Goal: Task Accomplishment & Management: Complete application form

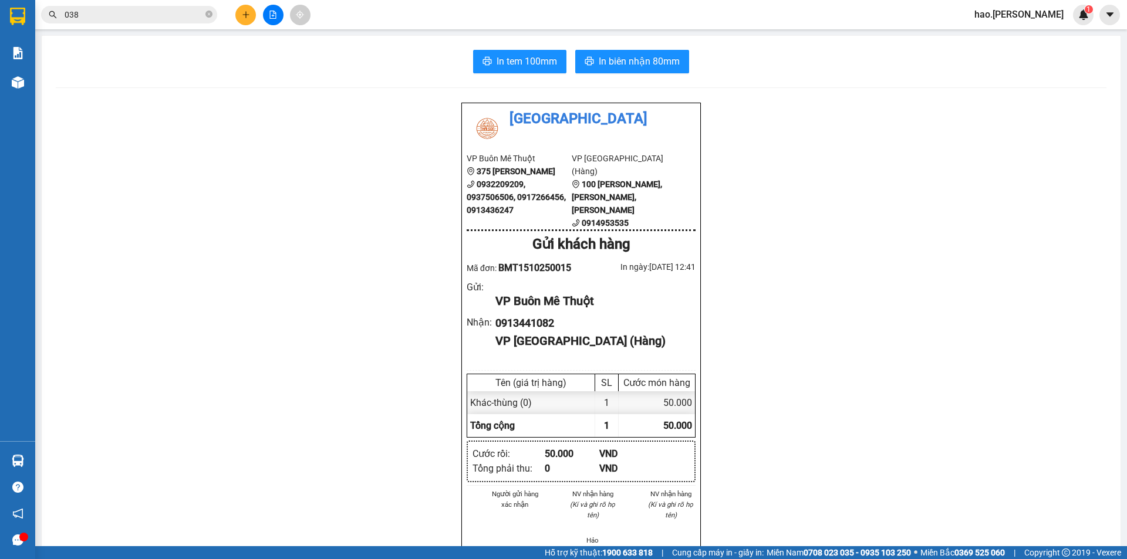
click at [240, 15] on button at bounding box center [245, 15] width 21 height 21
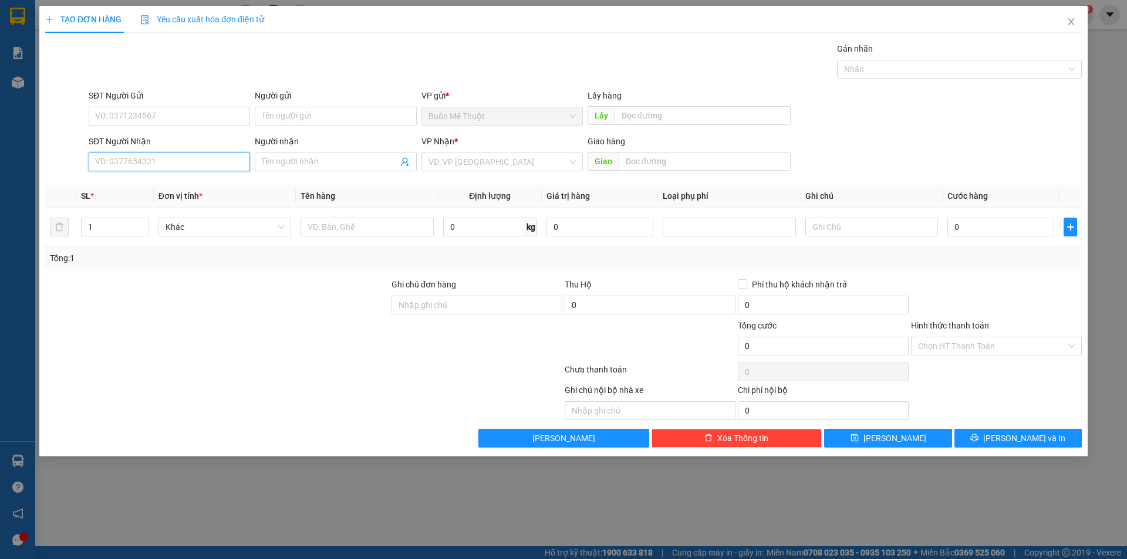
click at [170, 159] on input "SĐT Người Nhận" at bounding box center [169, 162] width 161 height 19
type input "0905692199"
drag, startPoint x: 487, startPoint y: 158, endPoint x: 484, endPoint y: 166, distance: 7.4
click at [486, 161] on input "search" at bounding box center [497, 162] width 139 height 18
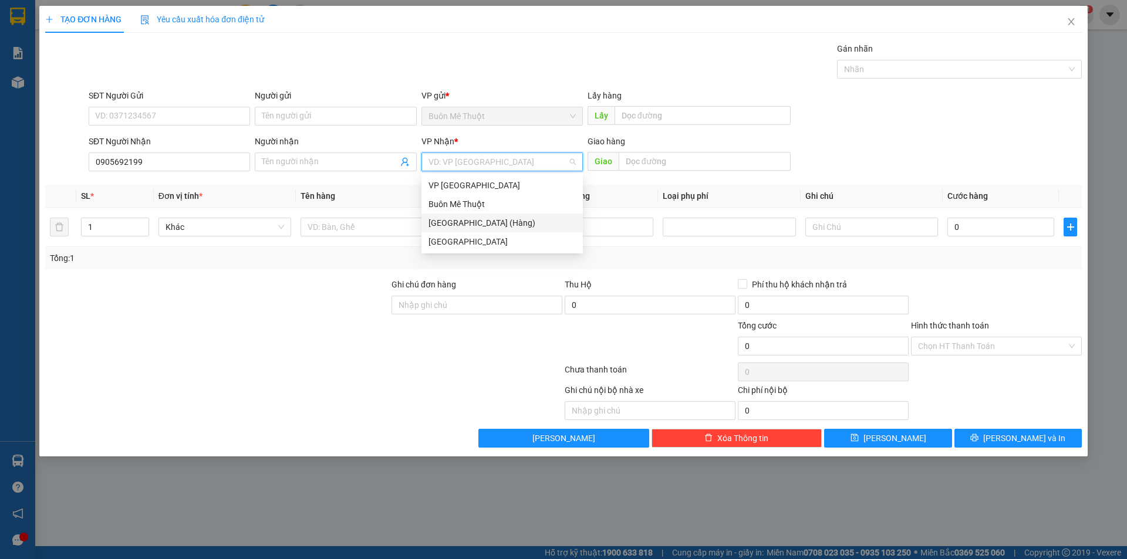
click at [467, 227] on div "[GEOGRAPHIC_DATA] (Hàng)" at bounding box center [501, 223] width 147 height 13
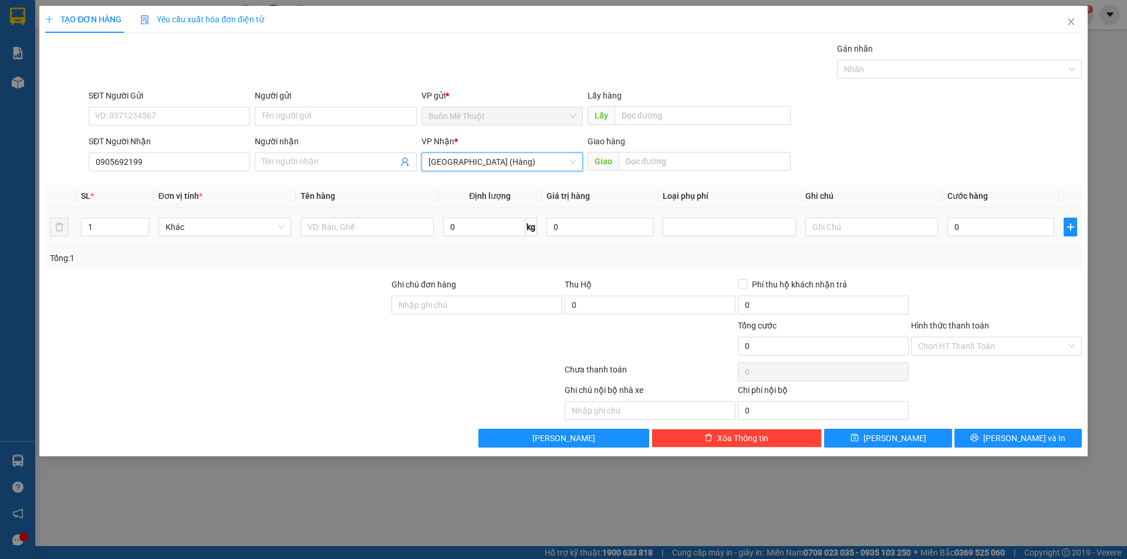
click at [377, 238] on div at bounding box center [366, 226] width 133 height 23
click at [383, 231] on input "text" at bounding box center [366, 227] width 133 height 19
type input "THÙNG"
click at [975, 228] on input "0" at bounding box center [1000, 227] width 107 height 19
type input "3"
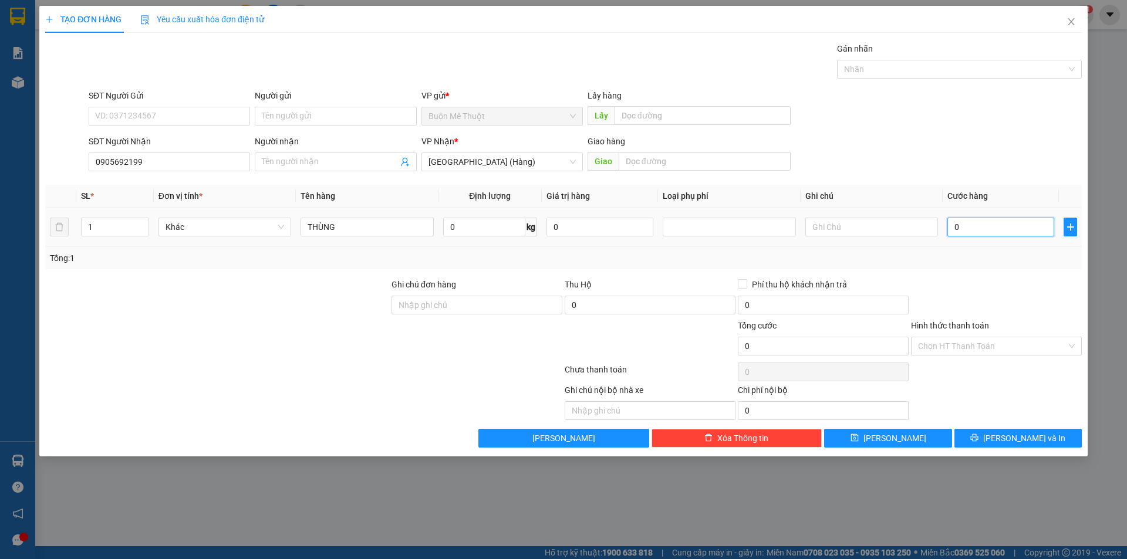
type input "3"
type input "30"
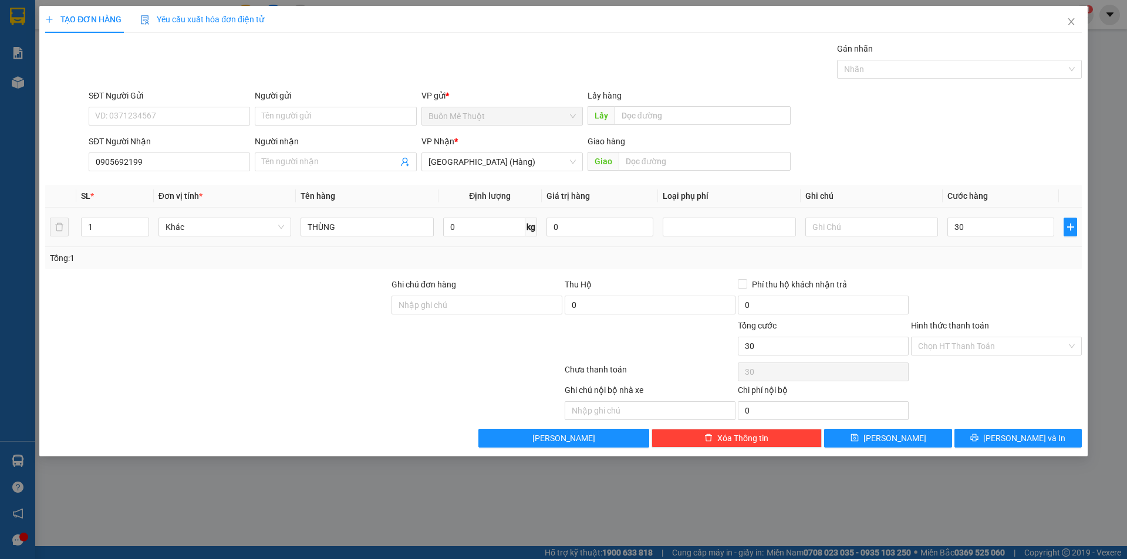
type input "30.000"
click at [977, 276] on div "Transit Pickup Surcharge Ids Transit Deliver Surcharge Ids Transit Deliver Surc…" at bounding box center [563, 245] width 1036 height 406
drag, startPoint x: 963, startPoint y: 349, endPoint x: 951, endPoint y: 377, distance: 30.7
click at [961, 350] on input "Hình thức thanh toán" at bounding box center [992, 346] width 148 height 18
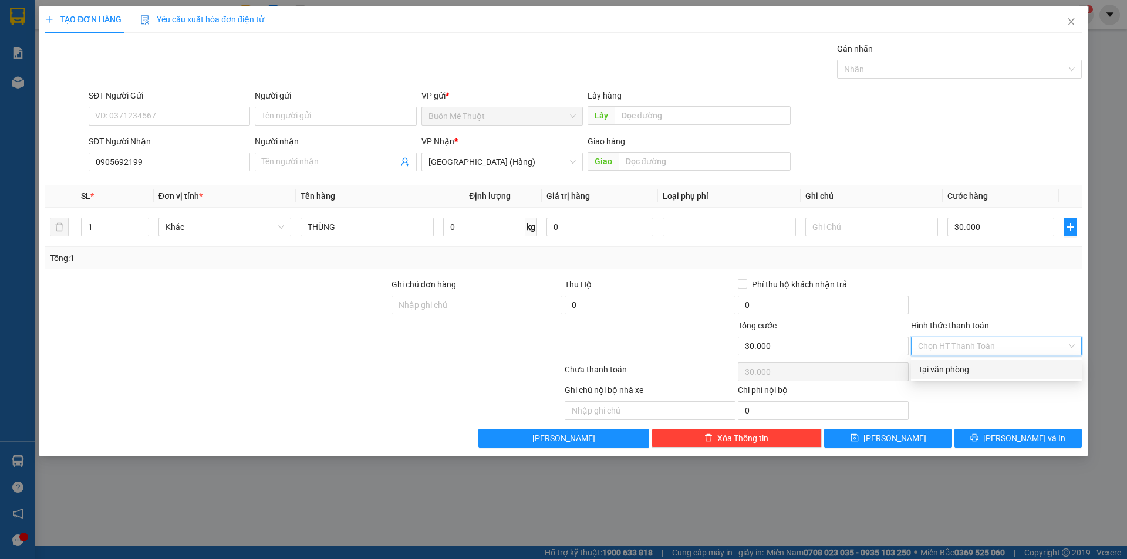
click at [951, 377] on div "Tại văn phòng" at bounding box center [996, 369] width 171 height 19
type input "0"
click at [1024, 449] on div "TẠO ĐƠN HÀNG Yêu cầu xuất hóa đơn điện tử Transit Pickup Surcharge Ids Transit …" at bounding box center [563, 231] width 1048 height 451
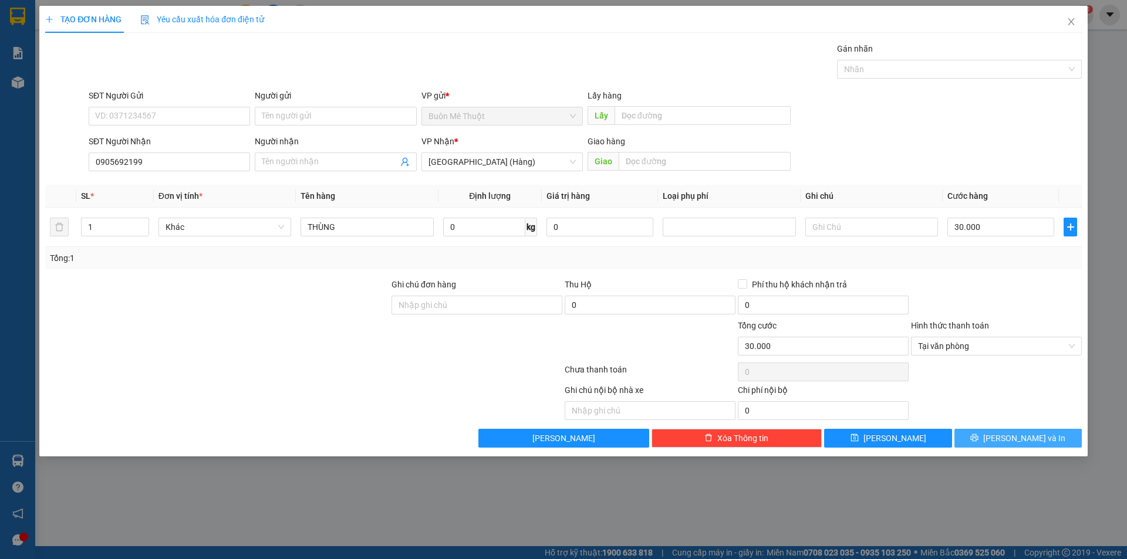
click at [1019, 433] on span "[PERSON_NAME] và In" at bounding box center [1024, 438] width 82 height 13
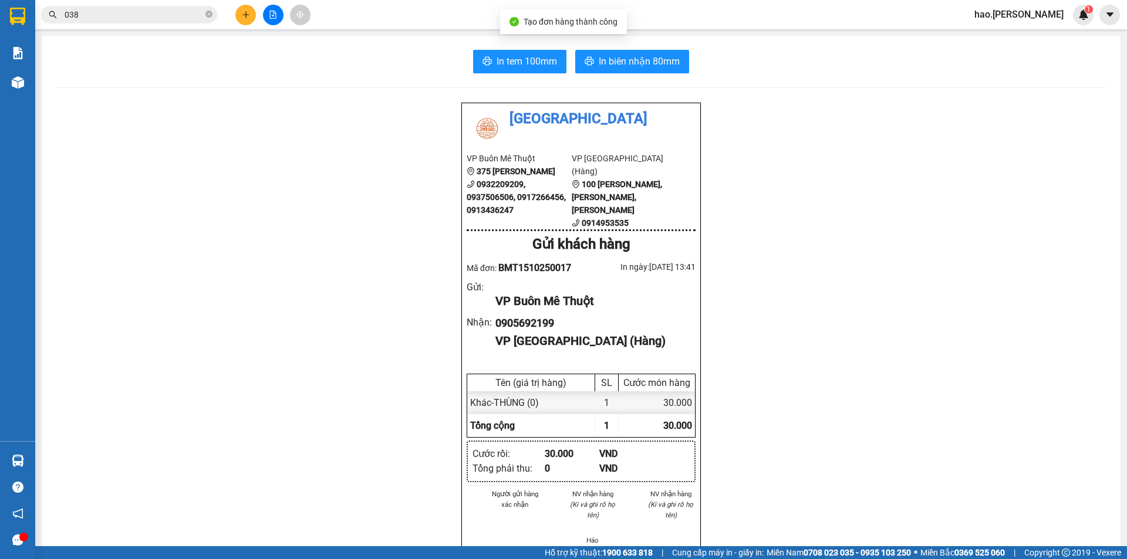
click at [511, 42] on div "In tem 100mm In biên nhận 80mm Thái Sơn VP Buôn Mê Thuột 375 Hoàng Diệu 0932209…" at bounding box center [581, 528] width 1079 height 985
click at [511, 56] on span "In tem 100mm" at bounding box center [527, 61] width 60 height 15
